Goal: Task Accomplishment & Management: Complete application form

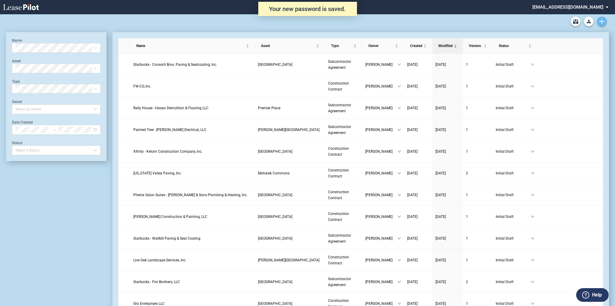
click at [603, 20] on icon "Create new document" at bounding box center [601, 21] width 5 height 5
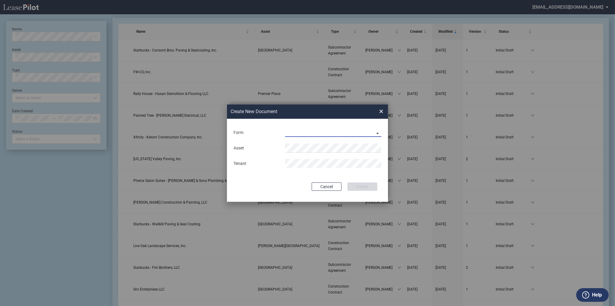
click at [312, 137] on md-select "Construction Contract Subcontractor Agreement" at bounding box center [333, 132] width 96 height 9
click at [317, 144] on div "Subcontractor Agreement" at bounding box center [313, 147] width 54 height 7
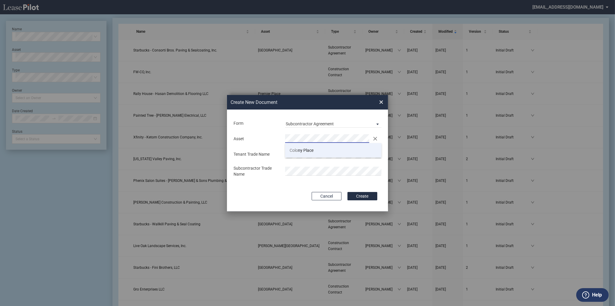
click at [317, 148] on li "[GEOGRAPHIC_DATA]" at bounding box center [333, 150] width 96 height 14
click at [359, 194] on button "Create" at bounding box center [362, 196] width 30 height 8
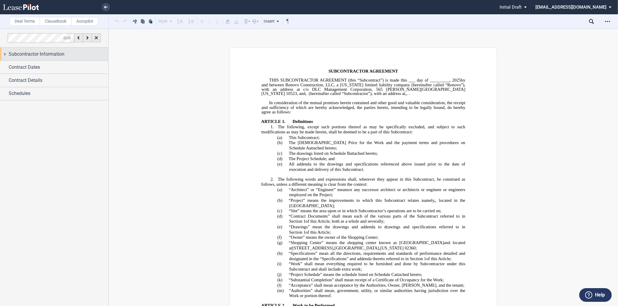
click at [49, 54] on span "Subcontractor Information" at bounding box center [37, 54] width 56 height 7
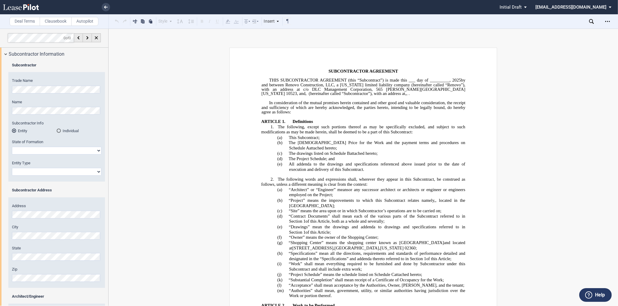
click at [4, 87] on div "Subcontractor Trade Name Name Subcontractor Info Entity Individual" at bounding box center [54, 201] width 108 height 280
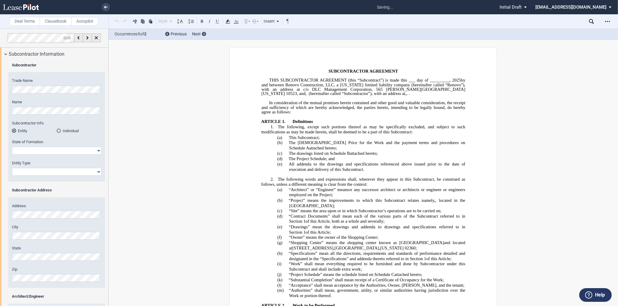
click at [54, 151] on select "Alabama Alaska Arizona Arkansas California Colorado Connecticut Delaware Distri…" at bounding box center [56, 151] width 89 height 8
select select "Massachusetts"
click at [12, 147] on select "Alabama Alaska Arizona Arkansas California Colorado Connecticut Delaware Distri…" at bounding box center [56, 151] width 89 height 8
click at [73, 169] on select "Corporation Limited Liability Company General Partnership Limited Partnership O…" at bounding box center [56, 172] width 89 height 8
select select "Corporation"
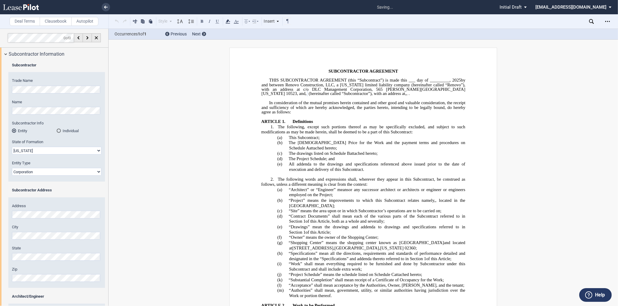
click at [12, 168] on select "Corporation Limited Liability Company General Partnership Limited Partnership O…" at bounding box center [56, 172] width 89 height 8
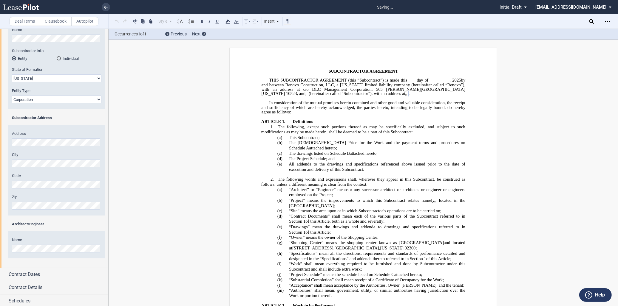
scroll to position [74, 0]
